Goal: Transaction & Acquisition: Register for event/course

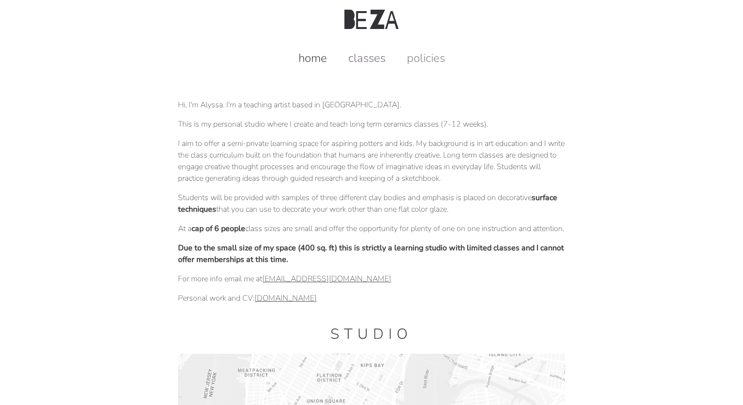
click at [365, 65] on link "classes" at bounding box center [366, 57] width 57 height 15
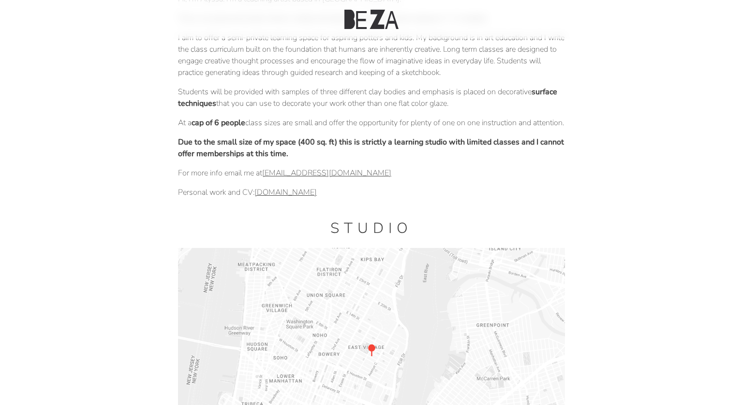
scroll to position [105, 0]
click at [280, 198] on link "alyssabeza.com" at bounding box center [285, 193] width 62 height 11
